Goal: Task Accomplishment & Management: Complete application form

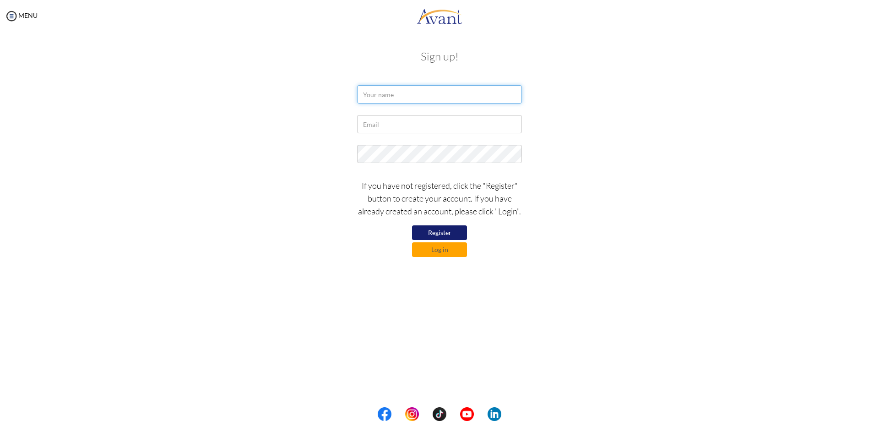
click at [443, 98] on input "text" at bounding box center [439, 94] width 165 height 18
type input "ㄍ"
type input "[PERSON_NAME]"
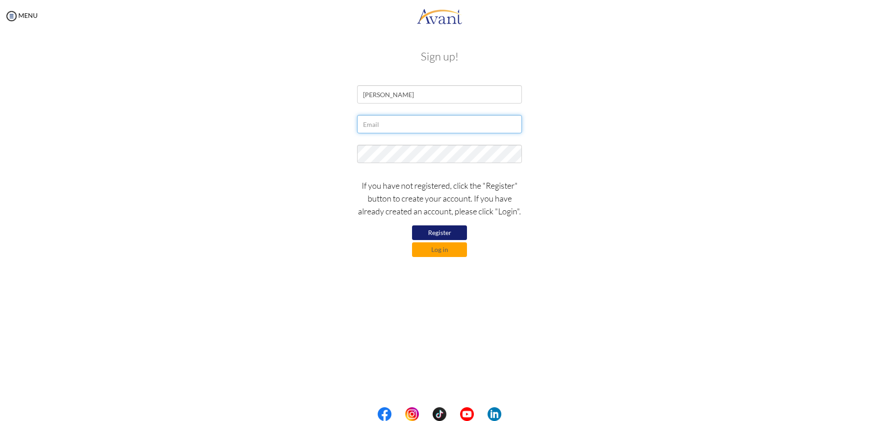
click at [395, 129] on input "text" at bounding box center [439, 124] width 165 height 18
type input "iris881212"
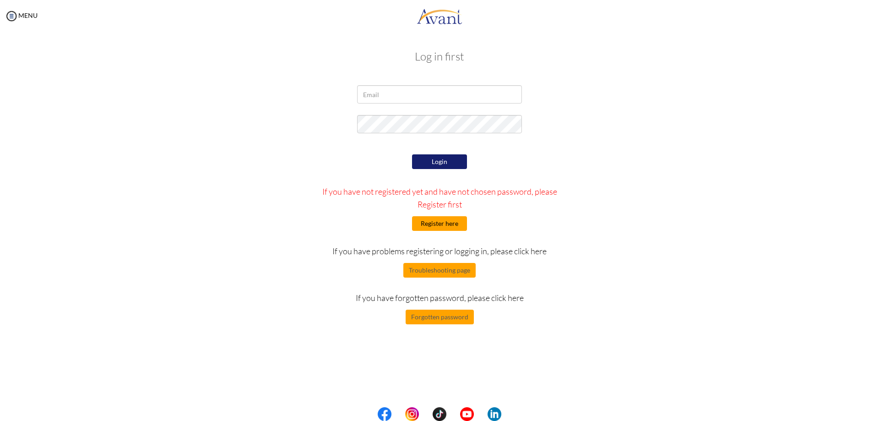
click at [448, 224] on button "Register here" at bounding box center [439, 223] width 55 height 15
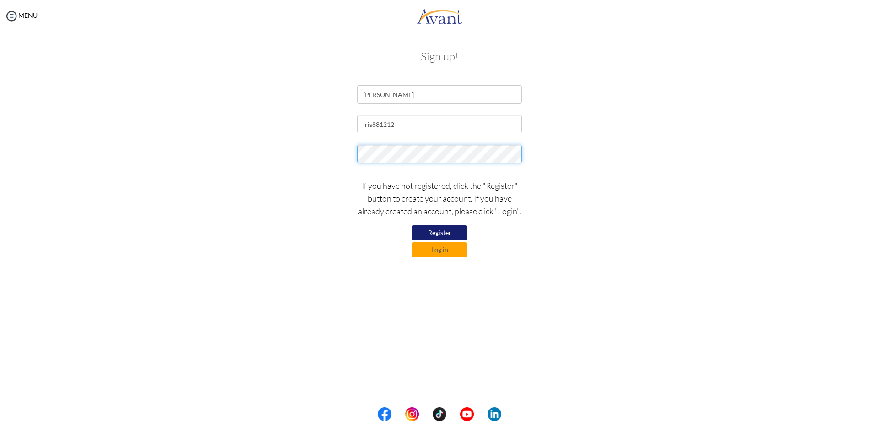
click at [173, 146] on div at bounding box center [439, 156] width 535 height 23
click at [433, 231] on button "Register" at bounding box center [439, 232] width 55 height 15
click at [400, 125] on input "iris881212" at bounding box center [439, 124] width 165 height 18
type input "iris881212@gmail.com"
click at [438, 229] on button "Register" at bounding box center [439, 232] width 55 height 15
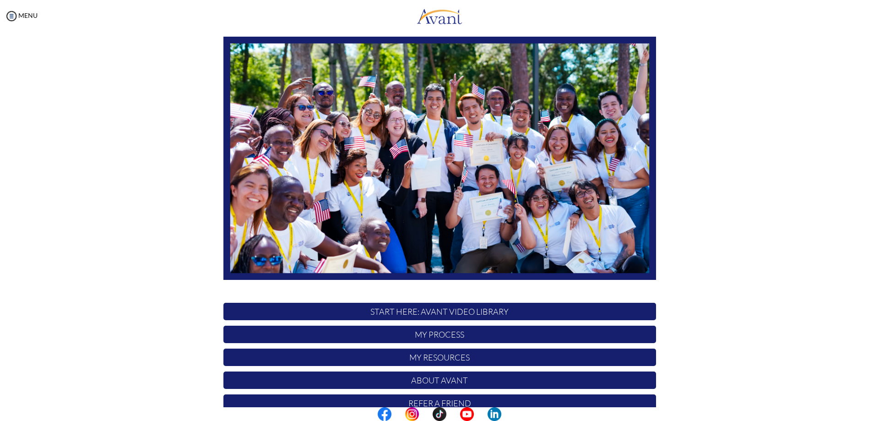
scroll to position [88, 0]
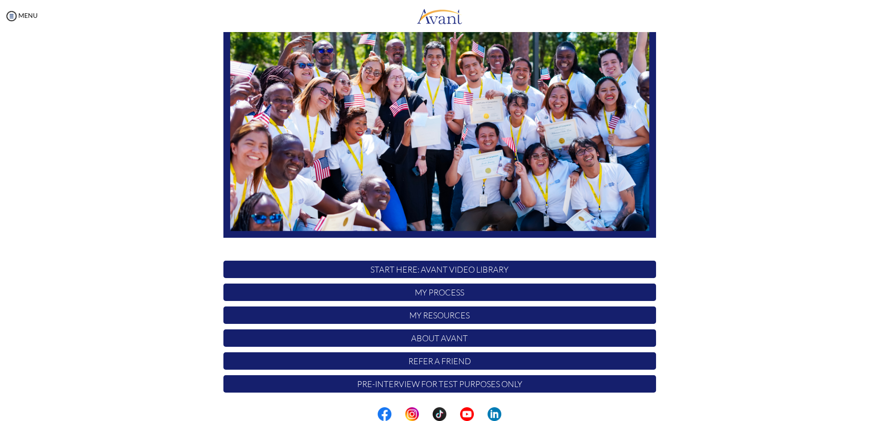
click at [463, 291] on p "My Process" at bounding box center [439, 291] width 432 height 17
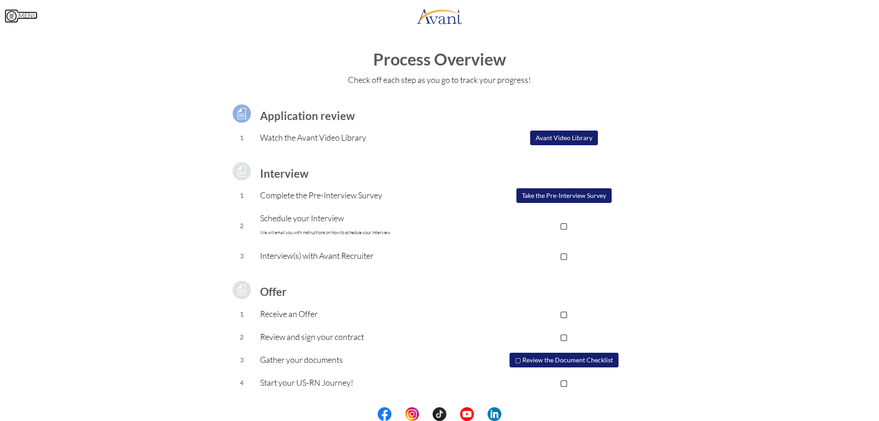
click at [15, 15] on img at bounding box center [12, 16] width 14 height 14
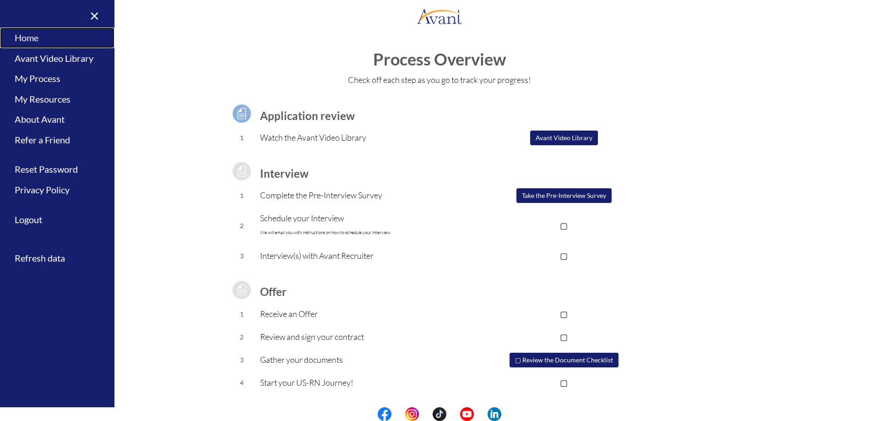
click at [34, 38] on link "Home" at bounding box center [57, 37] width 114 height 21
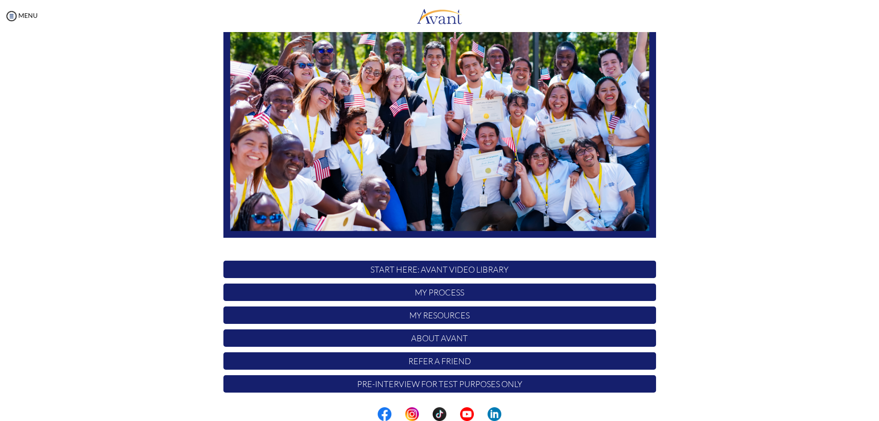
click at [448, 321] on p "My Resources" at bounding box center [439, 314] width 432 height 17
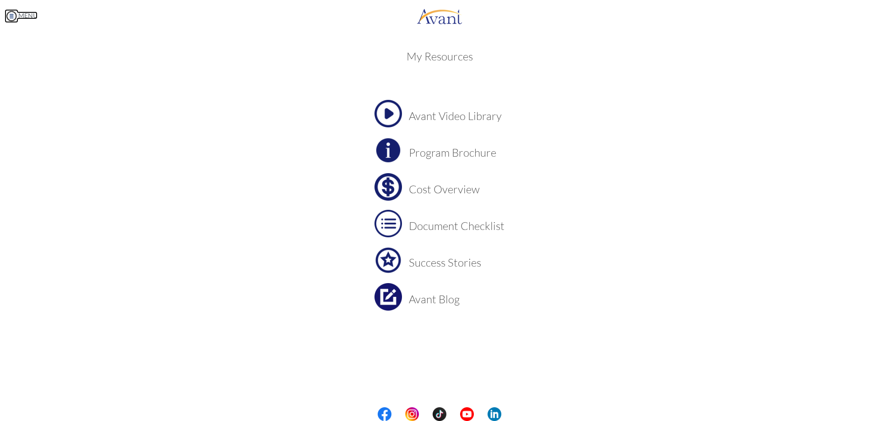
click at [13, 13] on img at bounding box center [12, 16] width 14 height 14
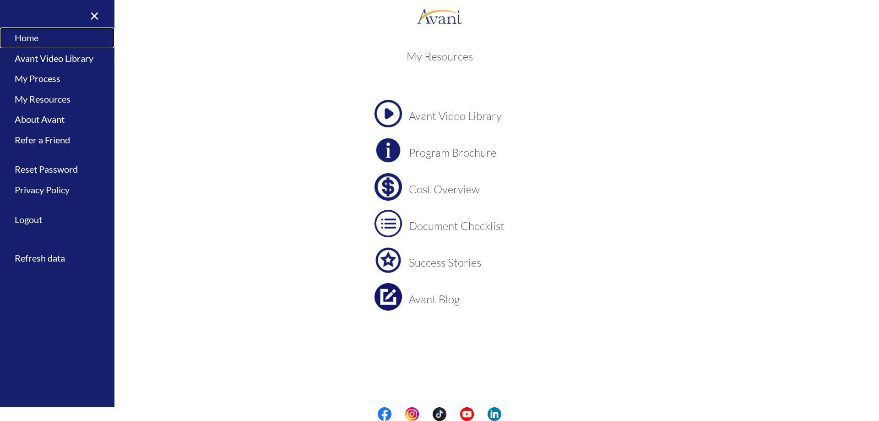
click at [33, 36] on link "Home" at bounding box center [57, 37] width 114 height 21
